Goal: Task Accomplishment & Management: Use online tool/utility

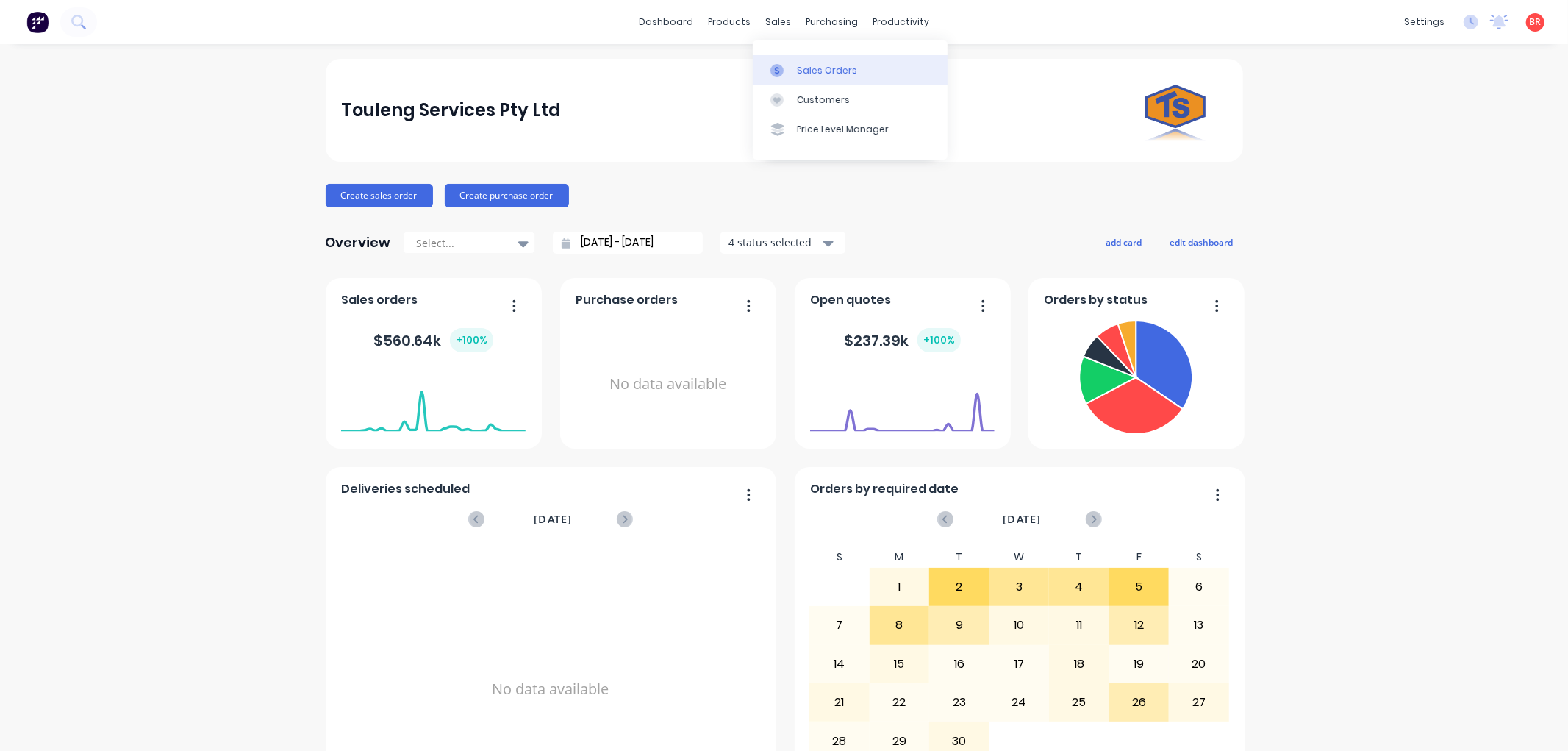
click at [800, 64] on div "Sales Orders" at bounding box center [827, 71] width 61 height 14
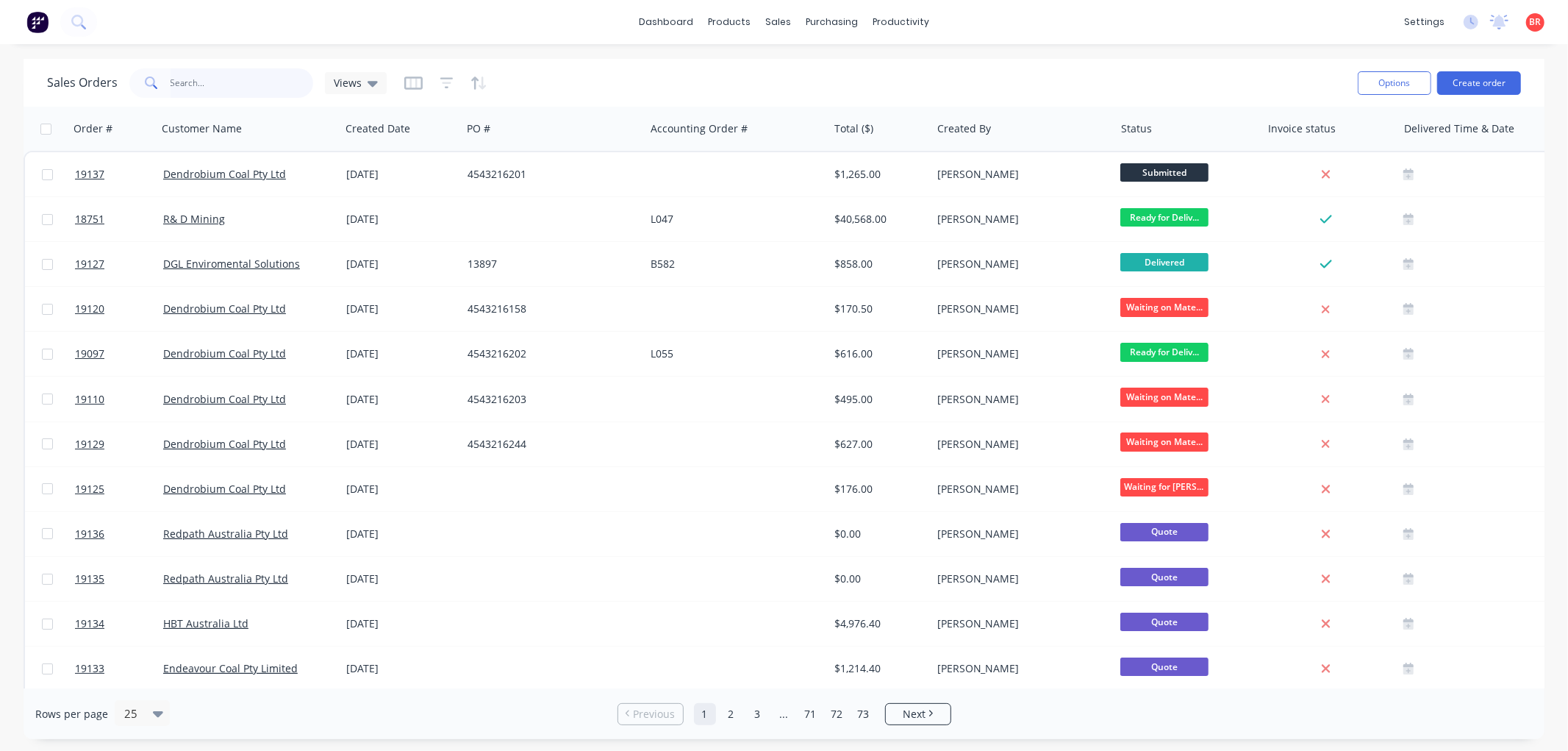
click at [226, 84] on input "text" at bounding box center [242, 82] width 143 height 29
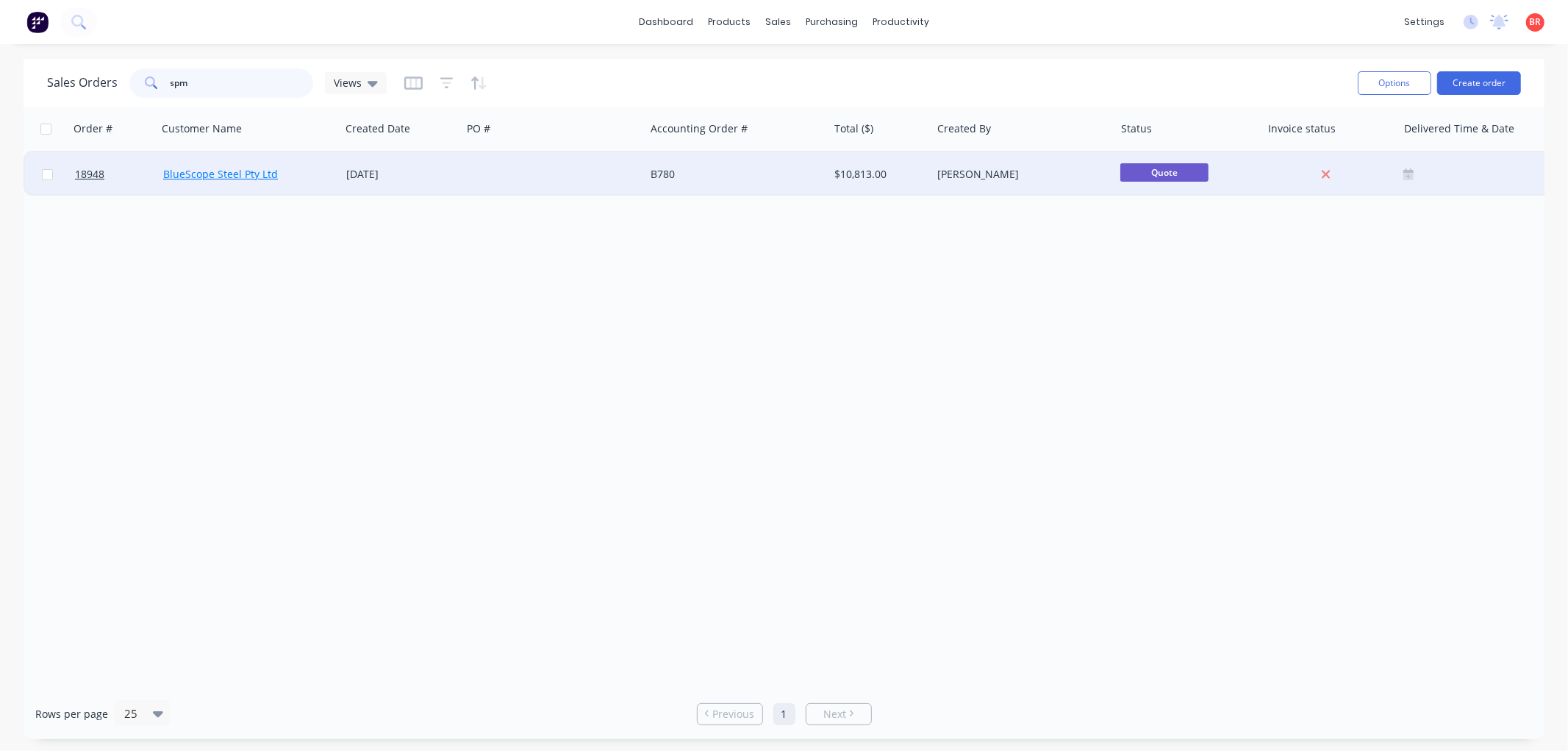
type input "spm"
click at [226, 167] on link "BlueScope Steel Pty Ltd" at bounding box center [220, 173] width 115 height 14
click at [82, 167] on span "18948" at bounding box center [90, 174] width 29 height 14
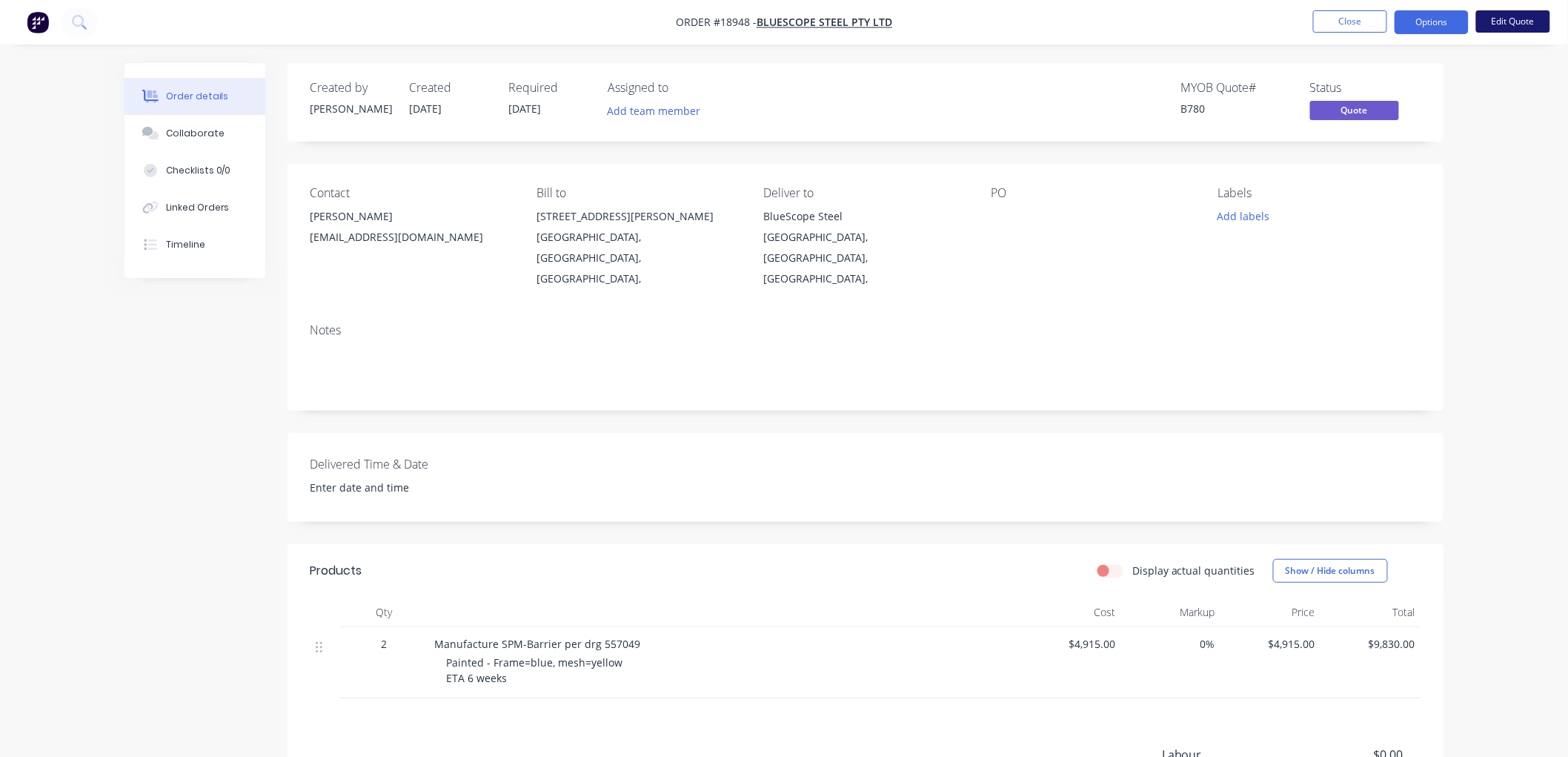
click at [1486, 26] on button "Edit Quote" at bounding box center [1512, 21] width 74 height 22
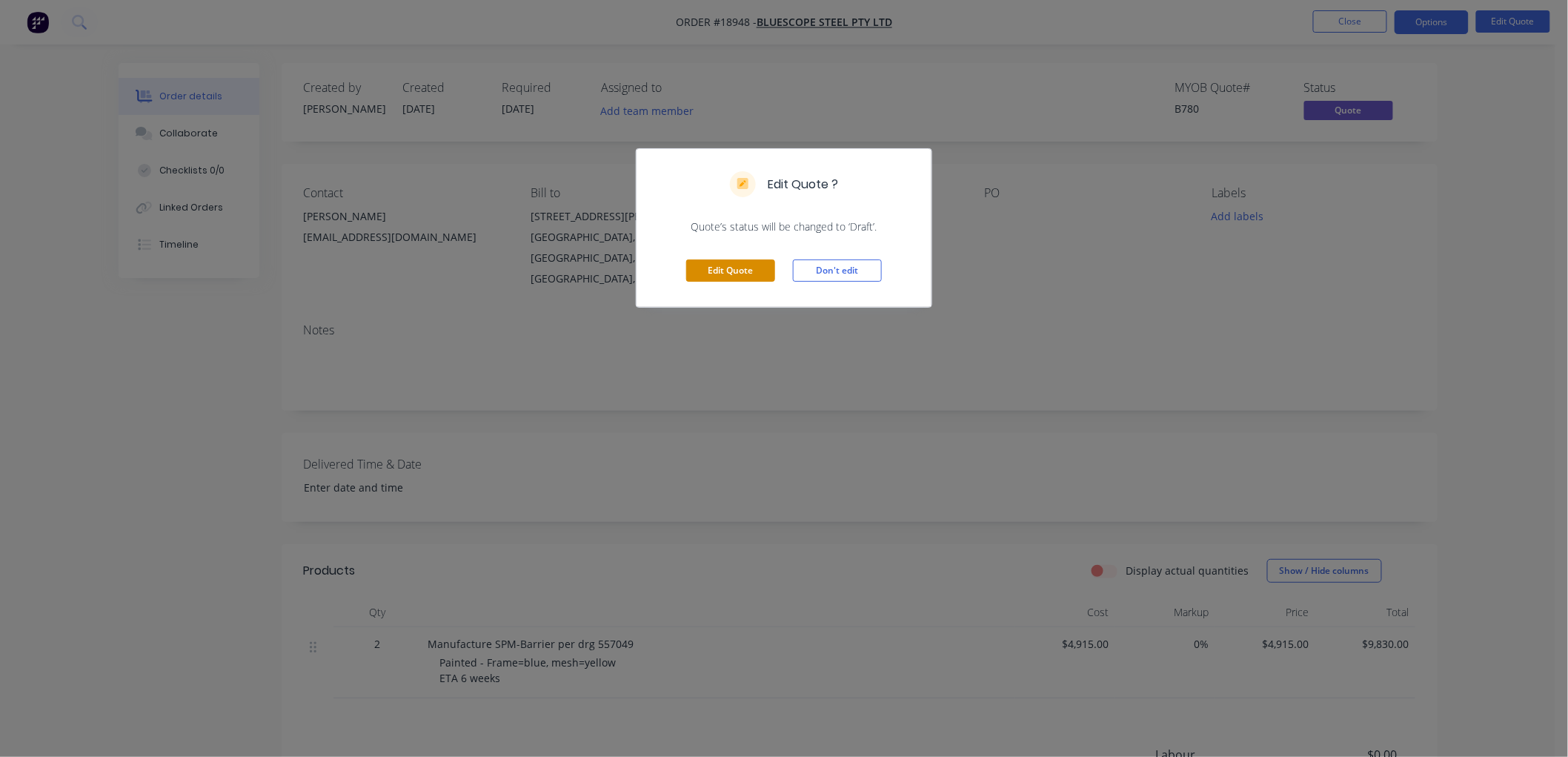
click at [744, 268] on button "Edit Quote" at bounding box center [730, 270] width 89 height 22
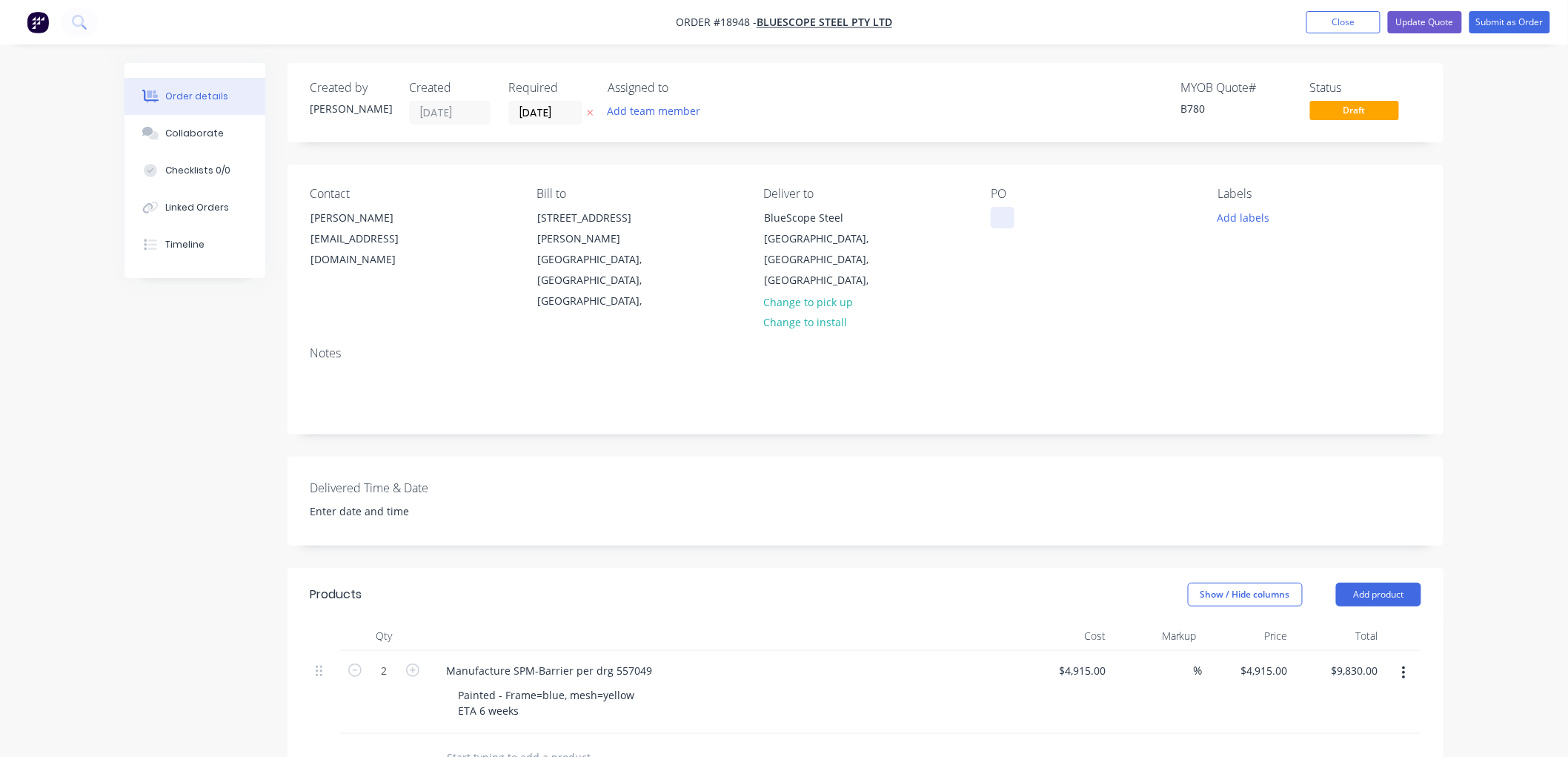
drag, startPoint x: 1002, startPoint y: 211, endPoint x: 1025, endPoint y: 210, distance: 23.0
click at [1001, 211] on div at bounding box center [1003, 217] width 24 height 22
click at [1496, 23] on button "Submit as Order" at bounding box center [1510, 22] width 80 height 22
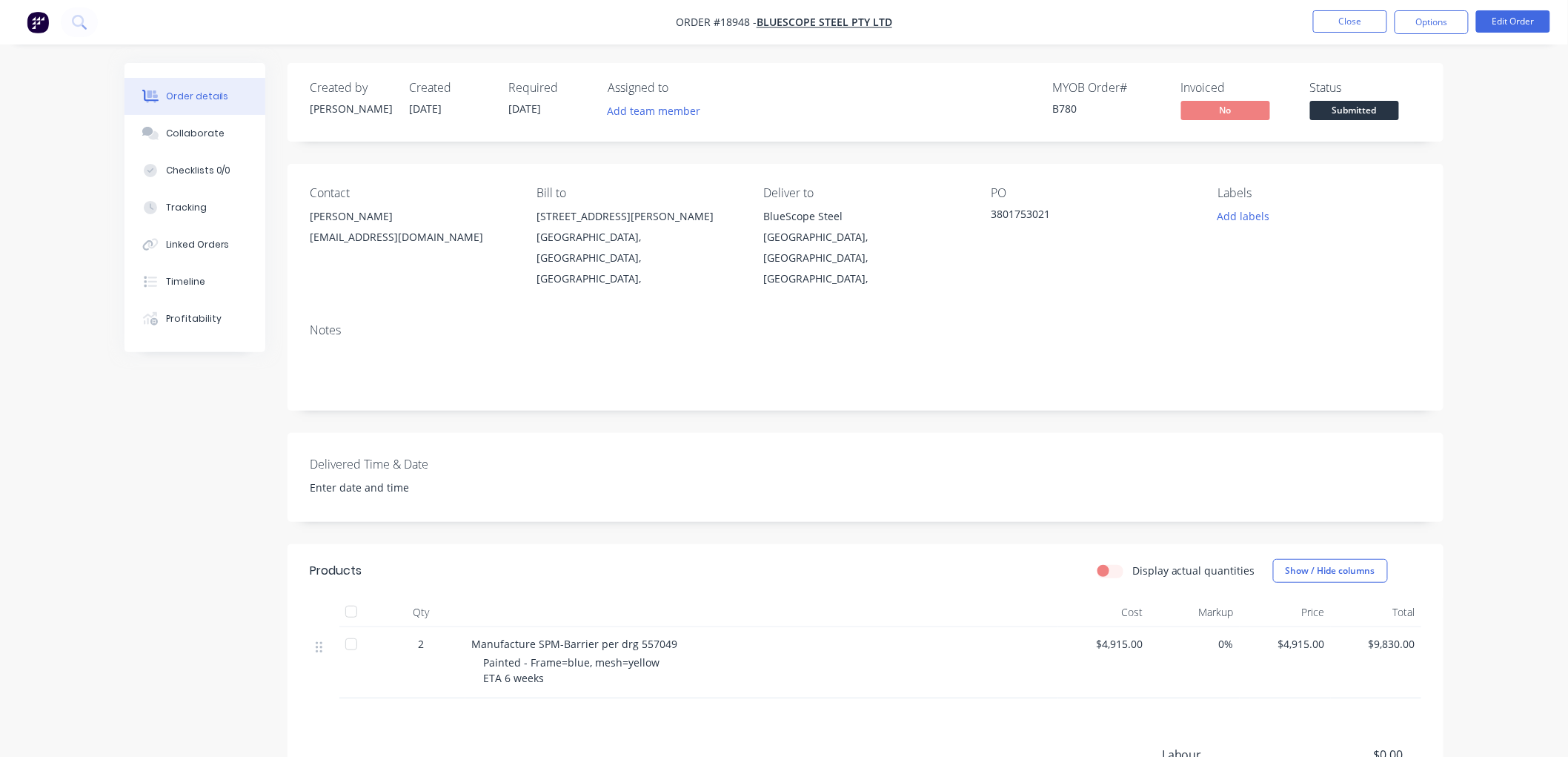
click at [1379, 114] on span "Submitted" at bounding box center [1354, 110] width 89 height 18
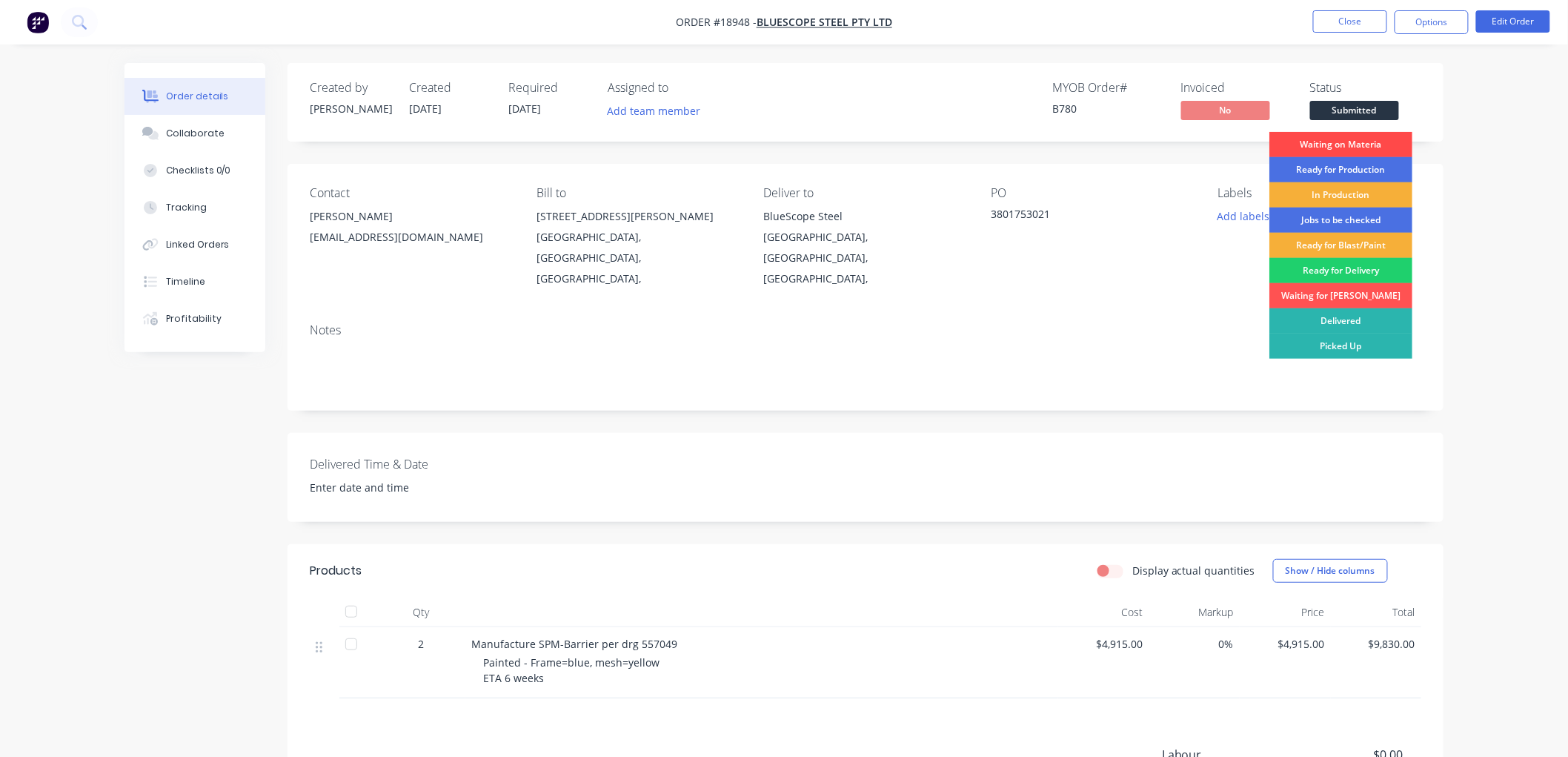
click at [1361, 143] on div "Waiting on Materia" at bounding box center [1341, 144] width 143 height 26
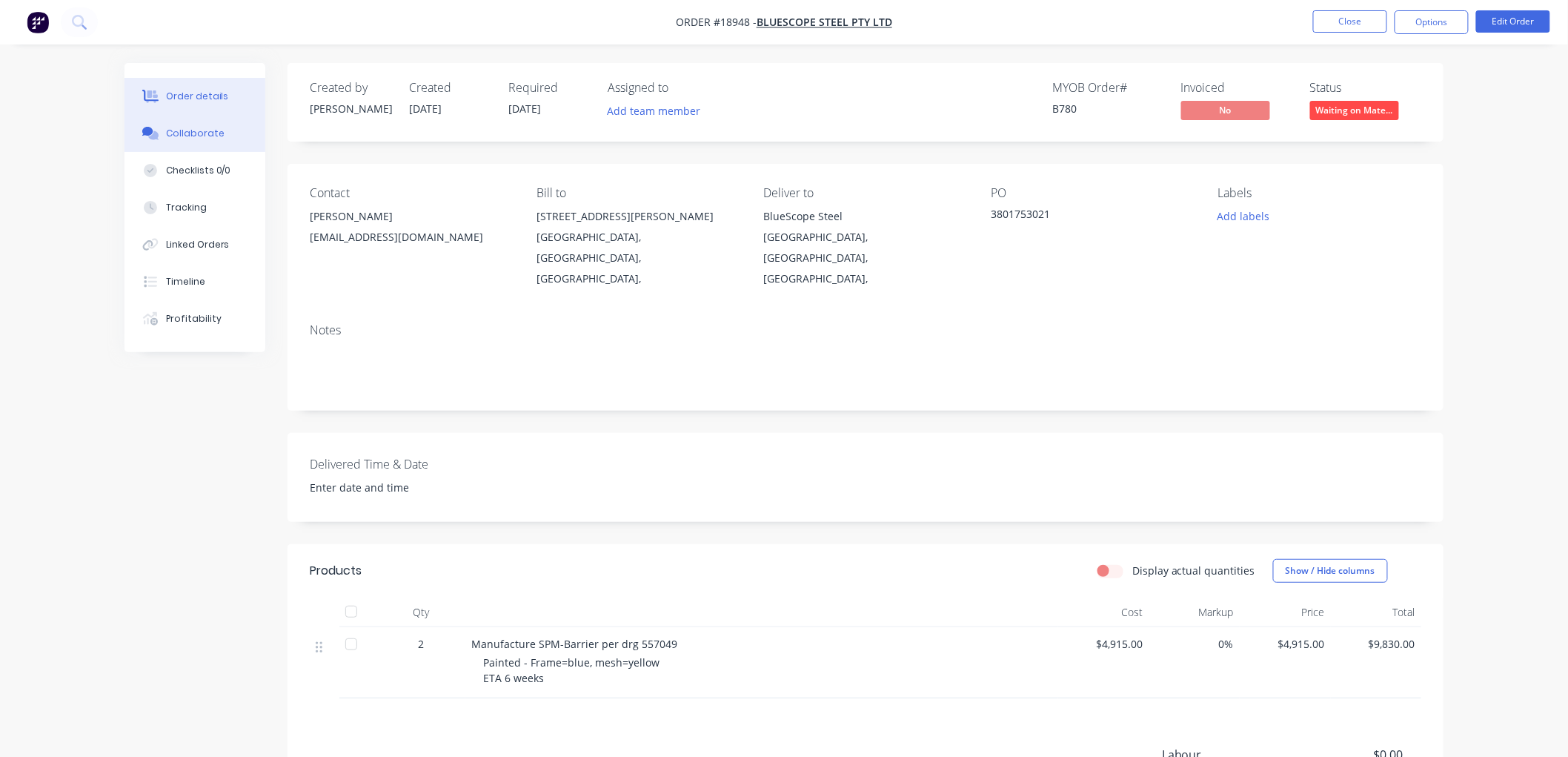
click at [203, 139] on div "Collaborate" at bounding box center [195, 133] width 58 height 14
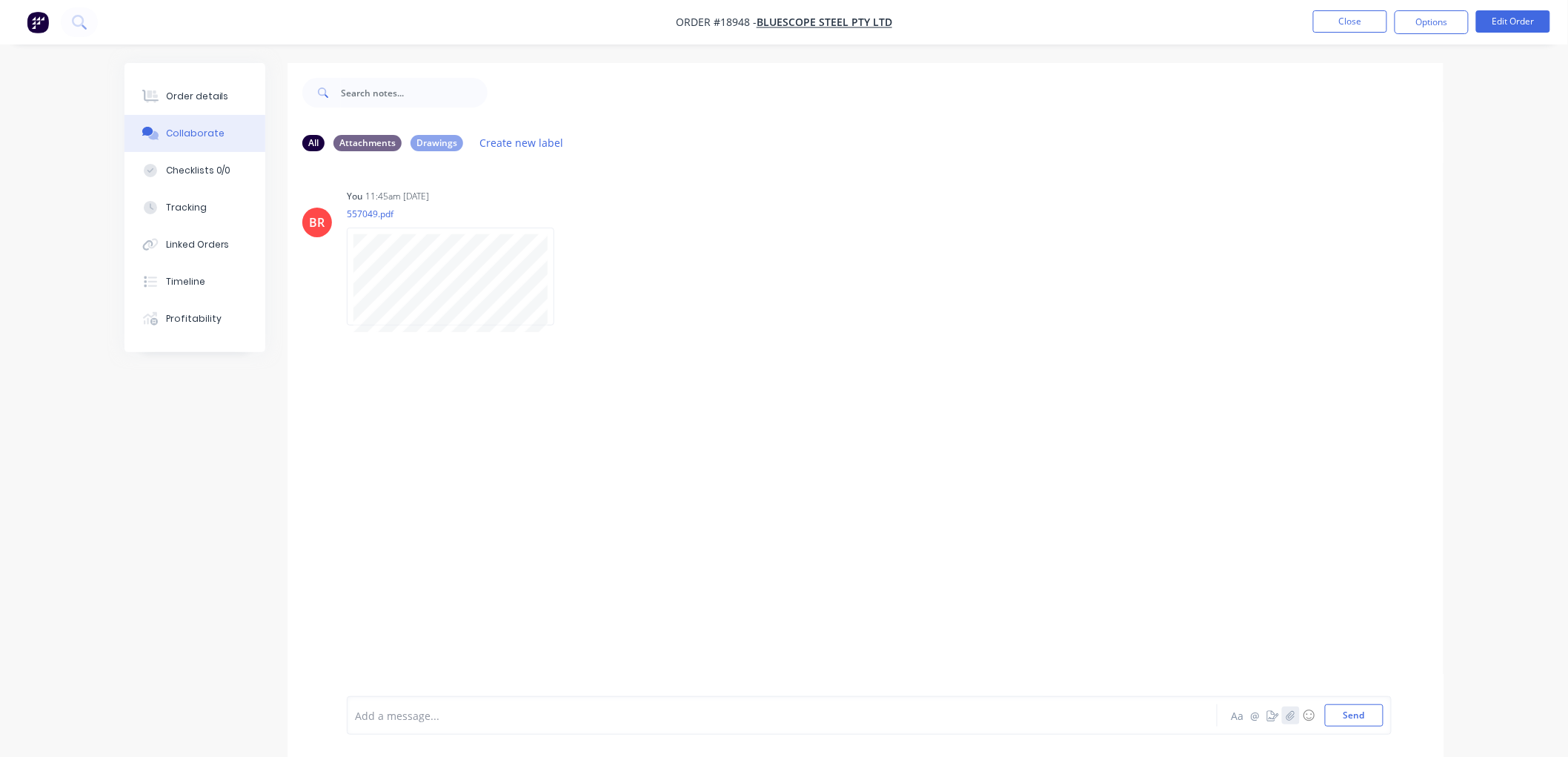
click at [1288, 715] on icon "button" at bounding box center [1291, 714] width 9 height 10
click at [415, 632] on icon at bounding box center [415, 634] width 14 height 14
click at [1288, 713] on icon "button" at bounding box center [1291, 714] width 9 height 10
click at [1334, 724] on button "Send" at bounding box center [1354, 715] width 58 height 22
click at [202, 89] on div "Order details" at bounding box center [197, 96] width 63 height 14
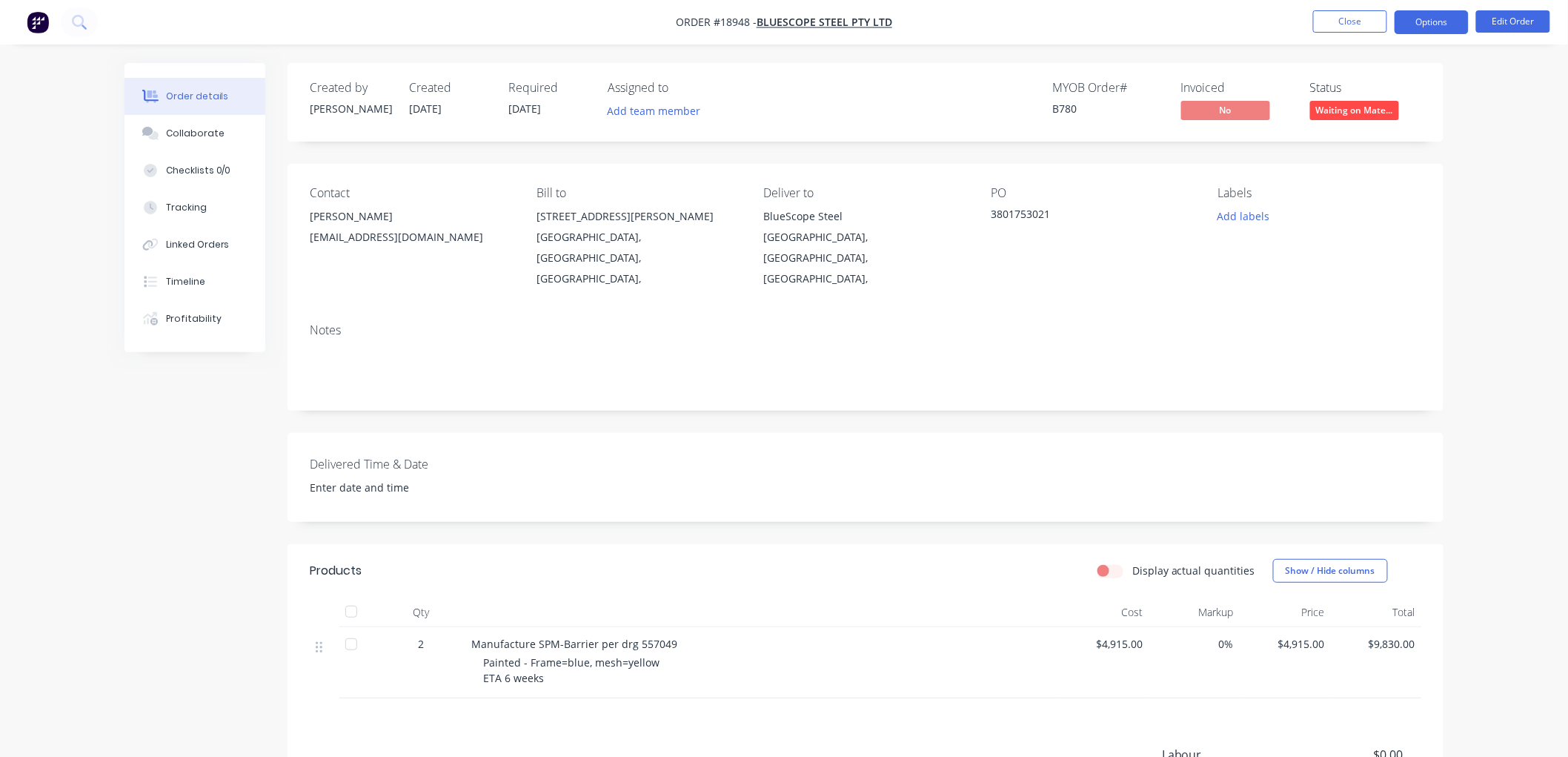
click at [1429, 17] on button "Options" at bounding box center [1431, 22] width 74 height 24
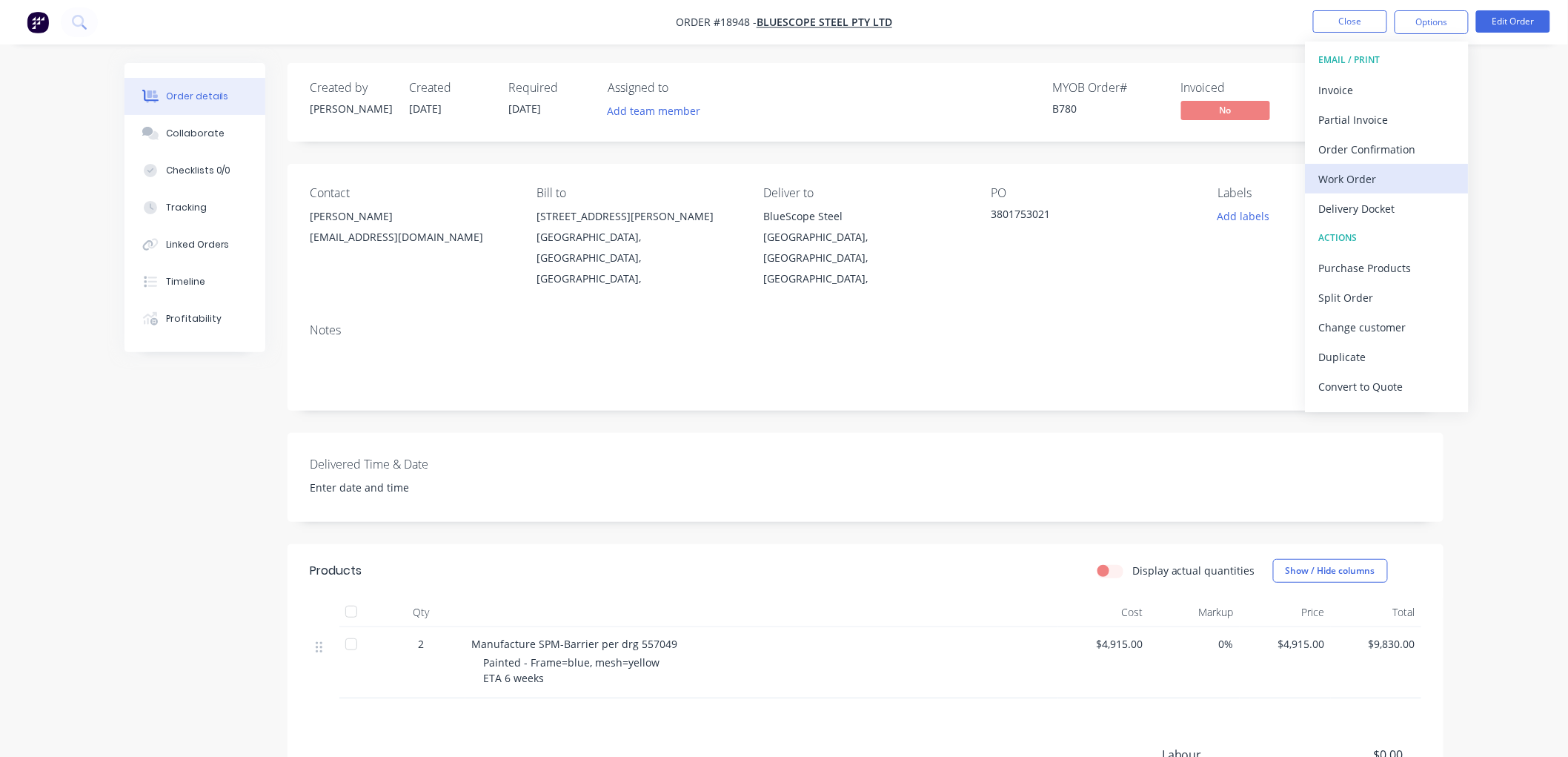
click at [1359, 176] on div "Work Order" at bounding box center [1386, 179] width 136 height 22
click at [1346, 173] on div "Custom" at bounding box center [1386, 179] width 136 height 22
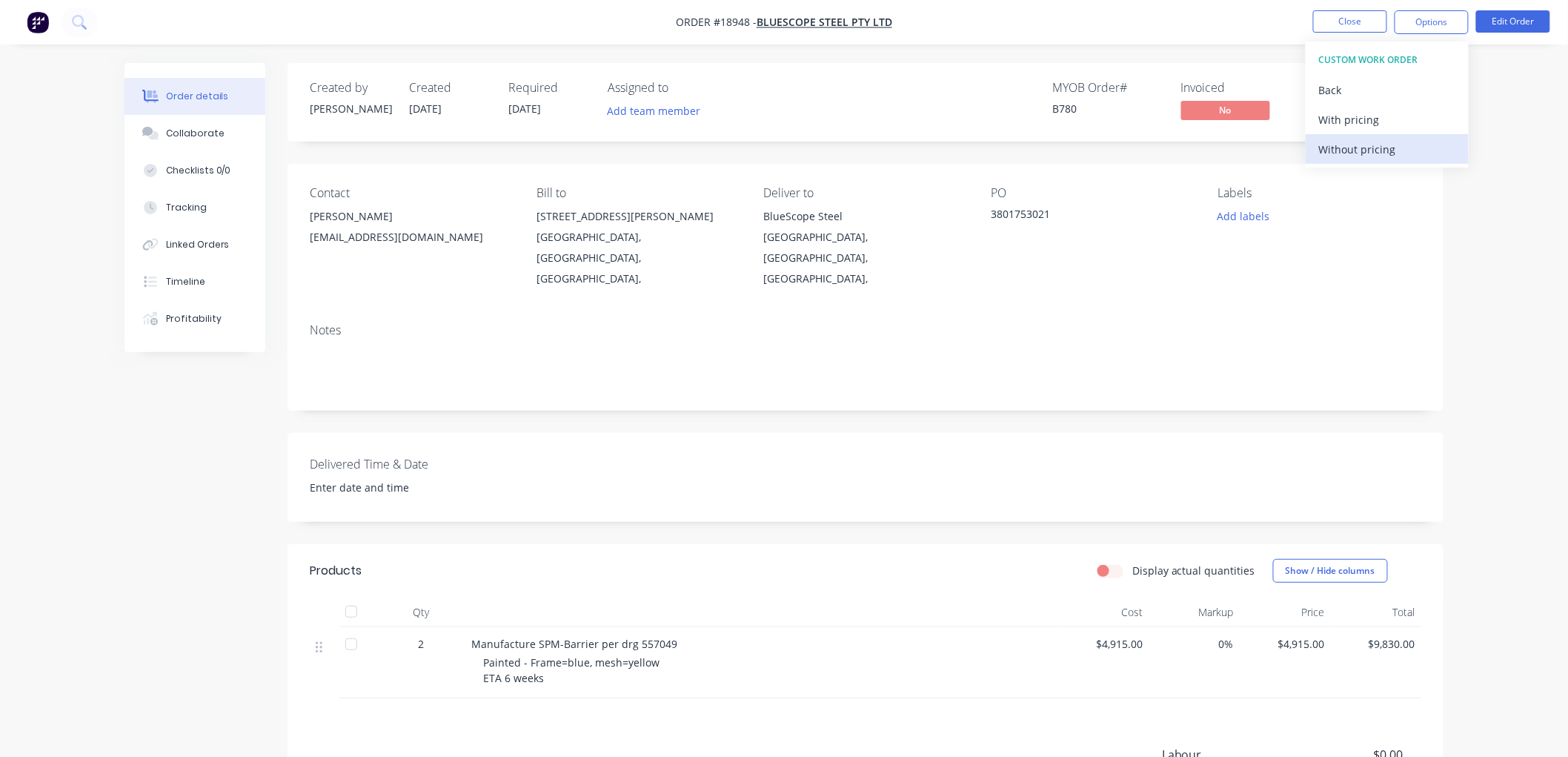
click at [1346, 151] on div "Without pricing" at bounding box center [1386, 150] width 136 height 22
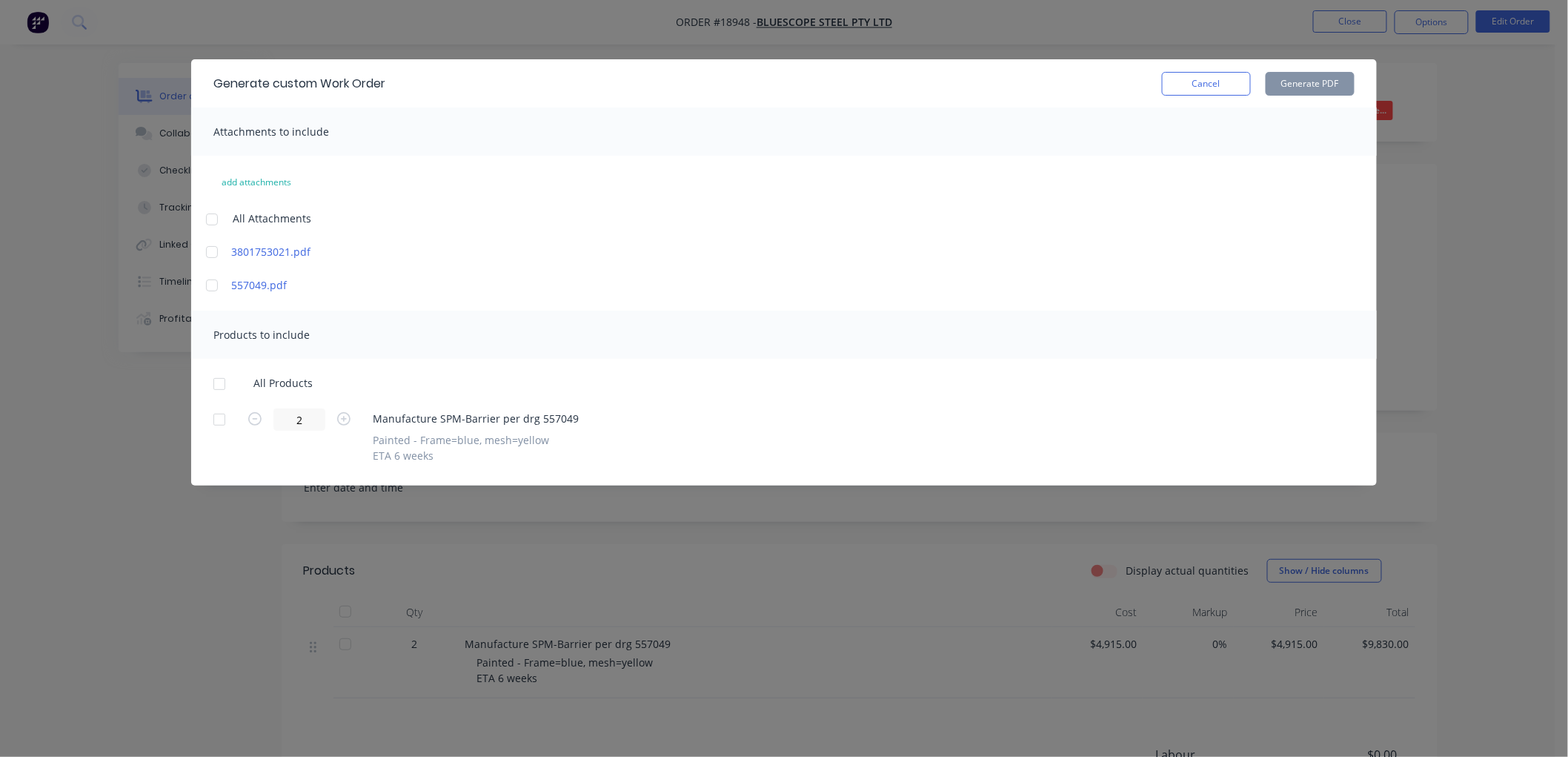
click at [216, 286] on div at bounding box center [212, 285] width 29 height 29
click at [218, 387] on div at bounding box center [219, 384] width 29 height 29
click at [1329, 92] on button "Generate PDF" at bounding box center [1310, 84] width 89 height 24
click at [1196, 86] on button "Cancel" at bounding box center [1205, 84] width 89 height 24
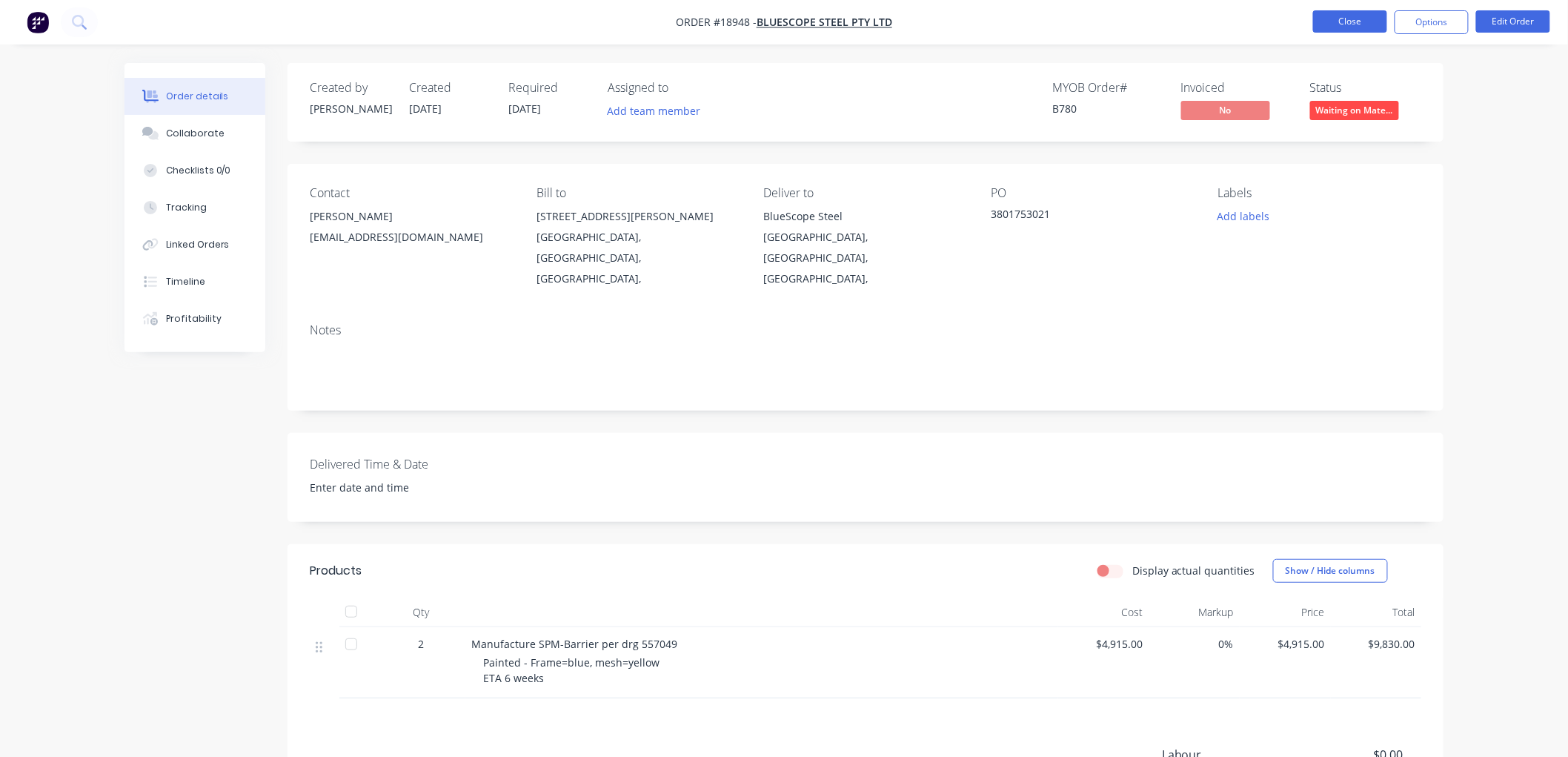
click at [1342, 27] on button "Close" at bounding box center [1350, 21] width 74 height 22
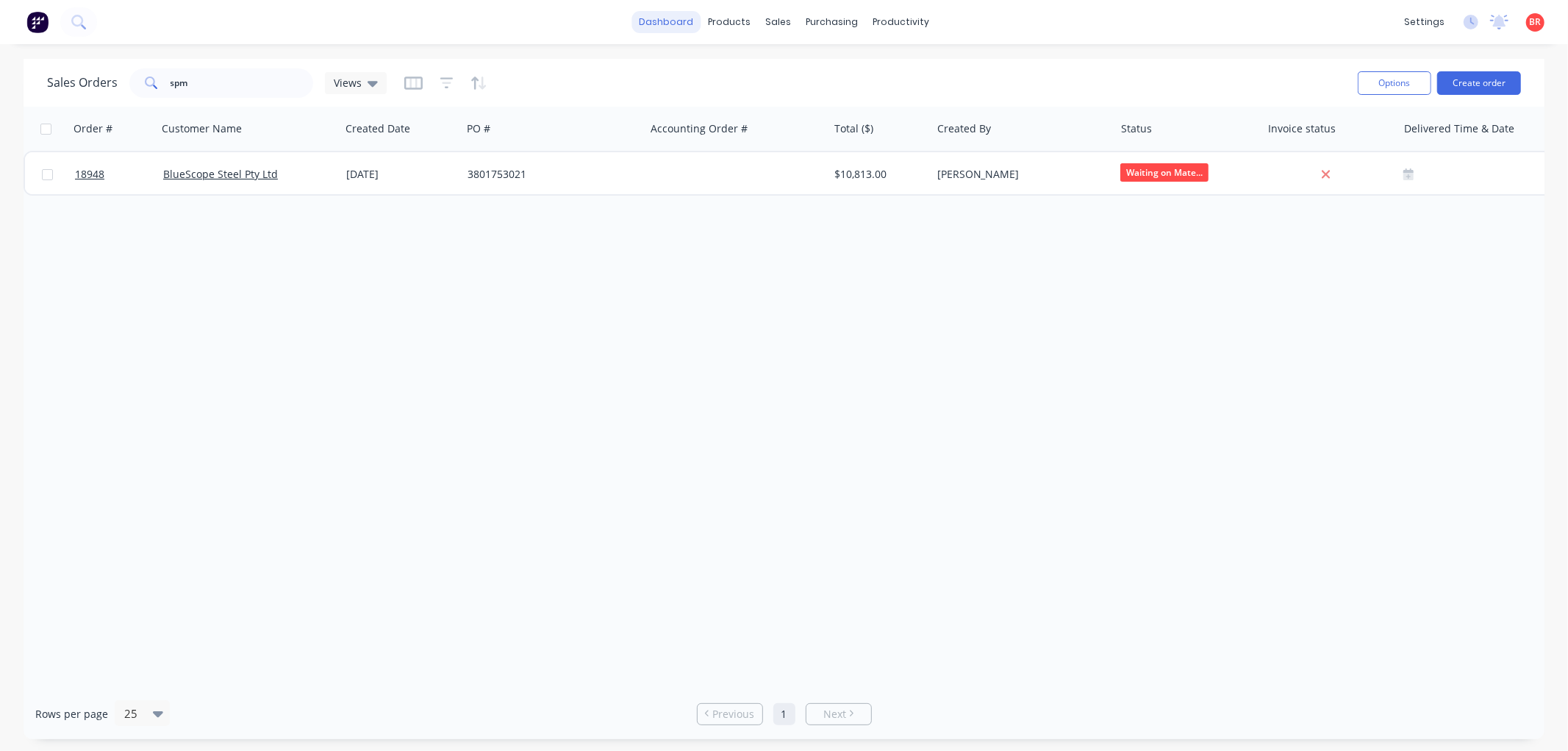
click at [681, 24] on link "dashboard" at bounding box center [666, 22] width 69 height 22
